Goal: Find specific page/section: Find specific page/section

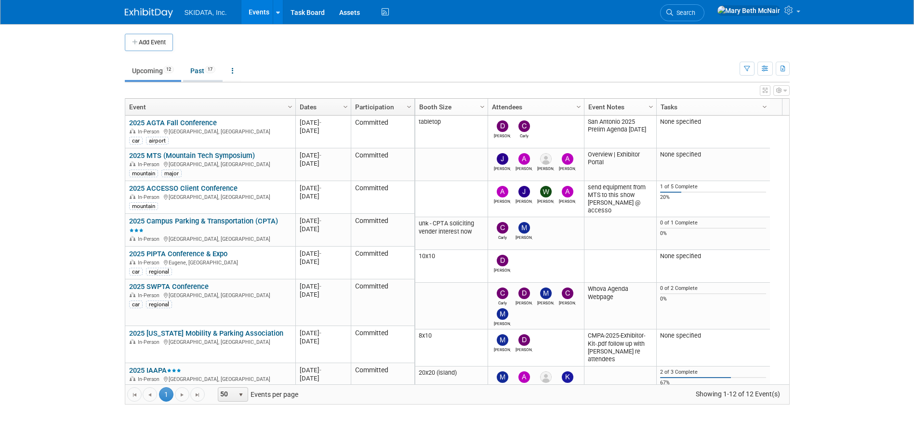
click at [199, 70] on link "Past 17" at bounding box center [203, 71] width 40 height 18
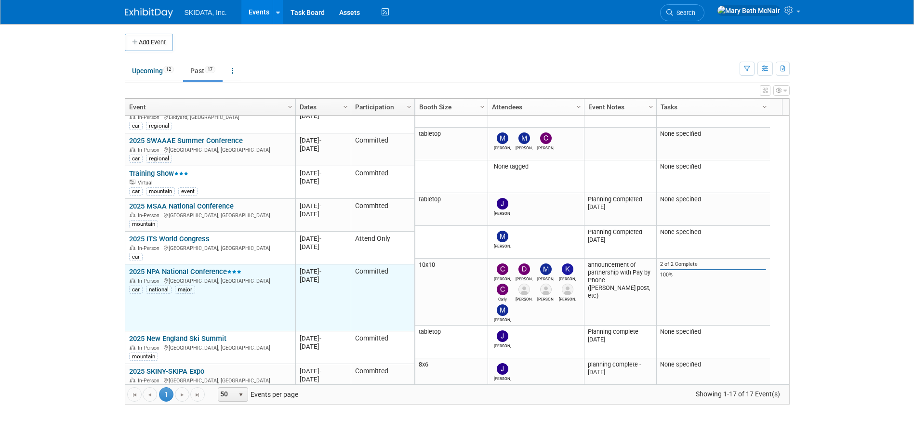
scroll to position [377, 0]
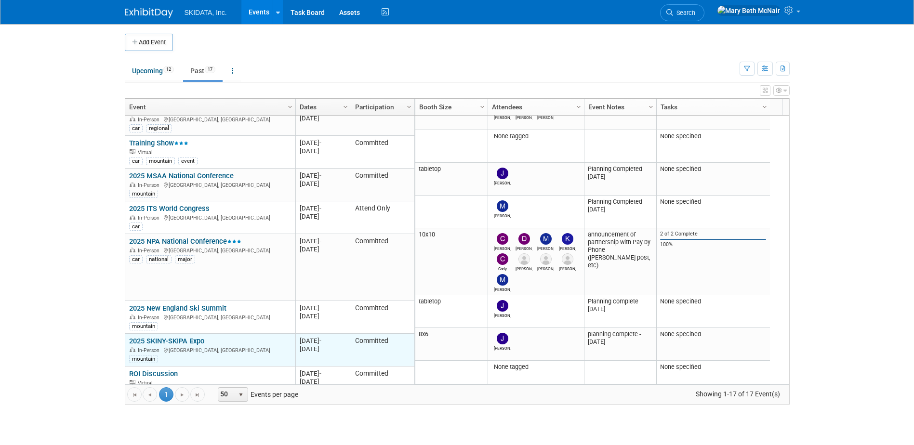
click at [168, 337] on link "2025 SKINY-SKIPA Expo" at bounding box center [166, 341] width 75 height 9
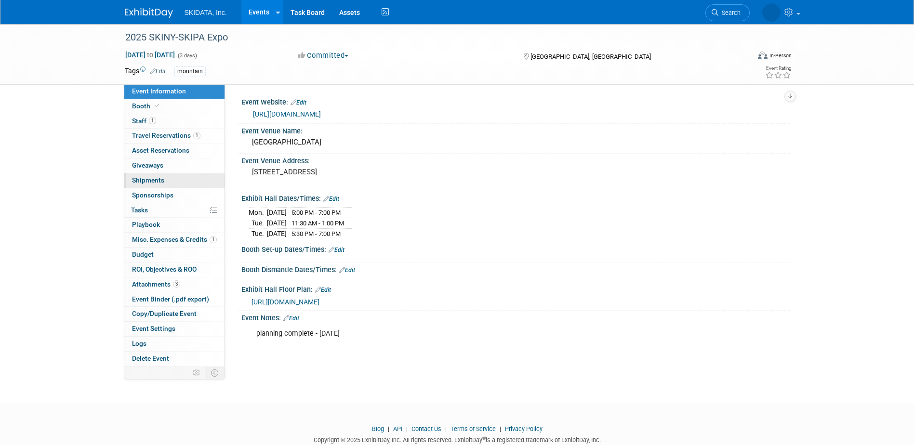
click at [141, 179] on span "Shipments 0" at bounding box center [148, 180] width 32 height 8
